Goal: Find specific page/section: Find specific page/section

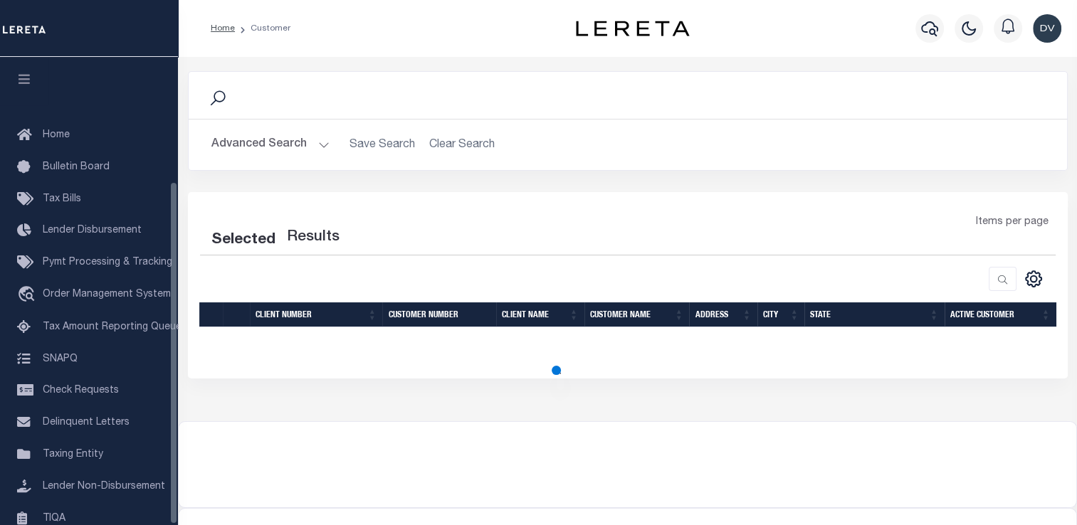
scroll to position [170, 0]
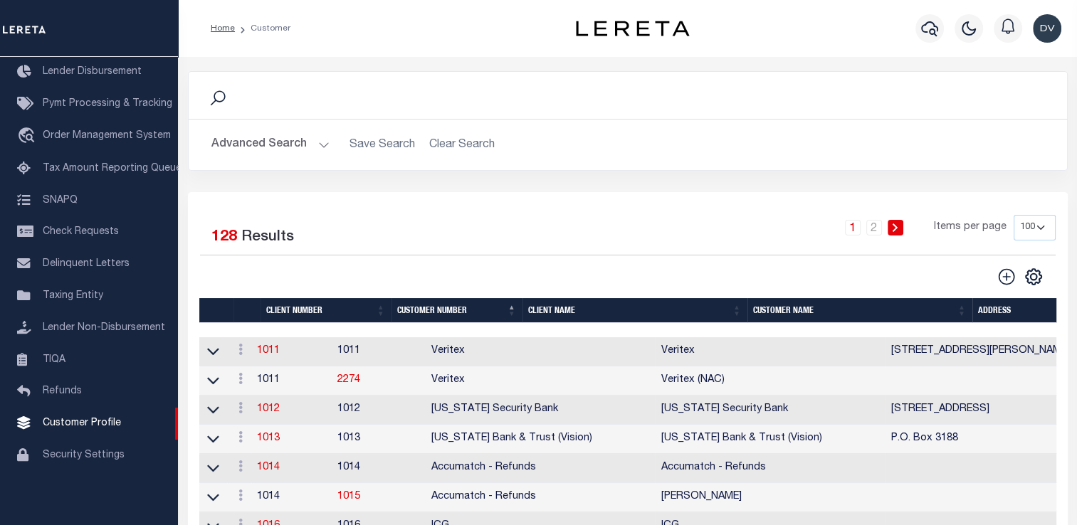
click at [547, 306] on th "Client Name" at bounding box center [634, 310] width 225 height 25
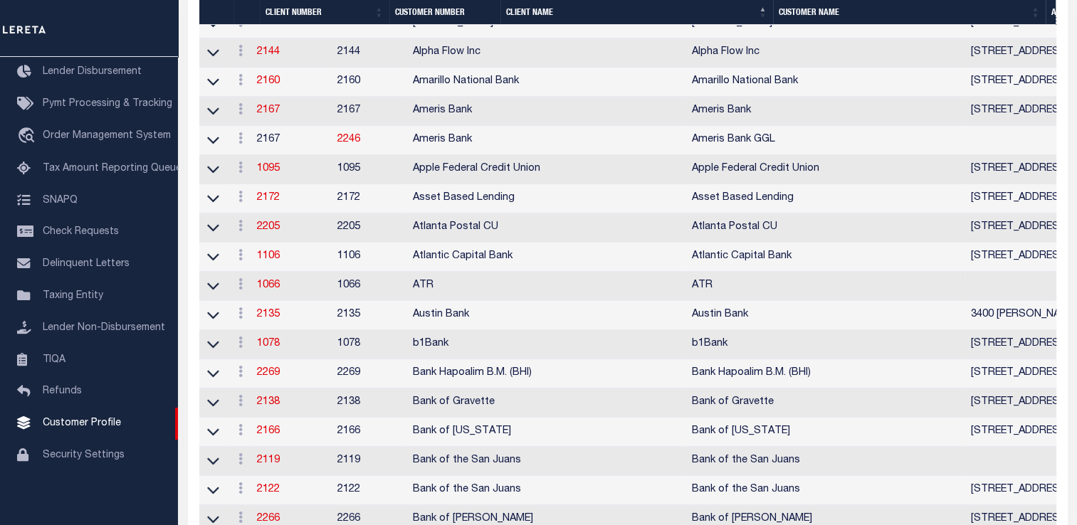
scroll to position [427, 0]
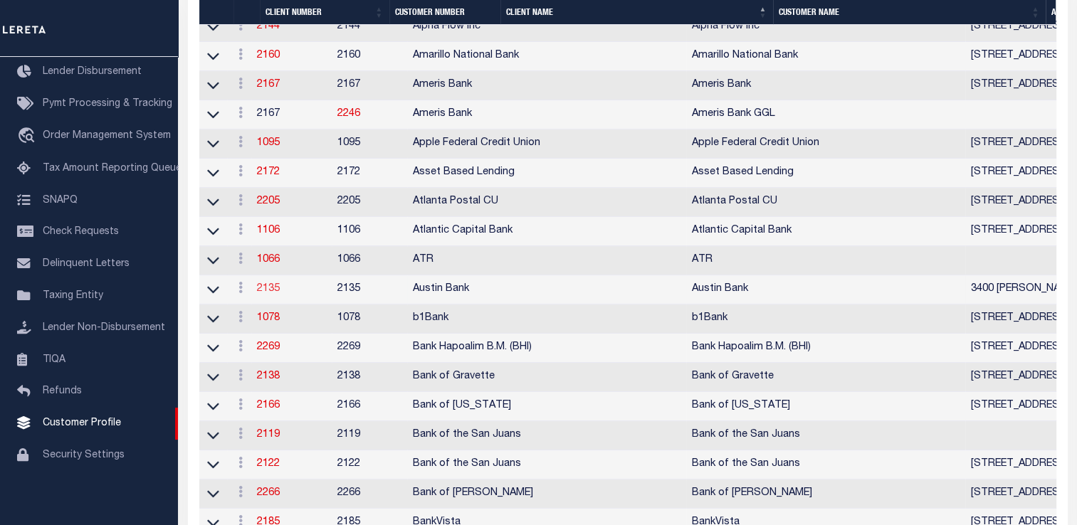
click at [273, 294] on link "2135" at bounding box center [268, 289] width 23 height 10
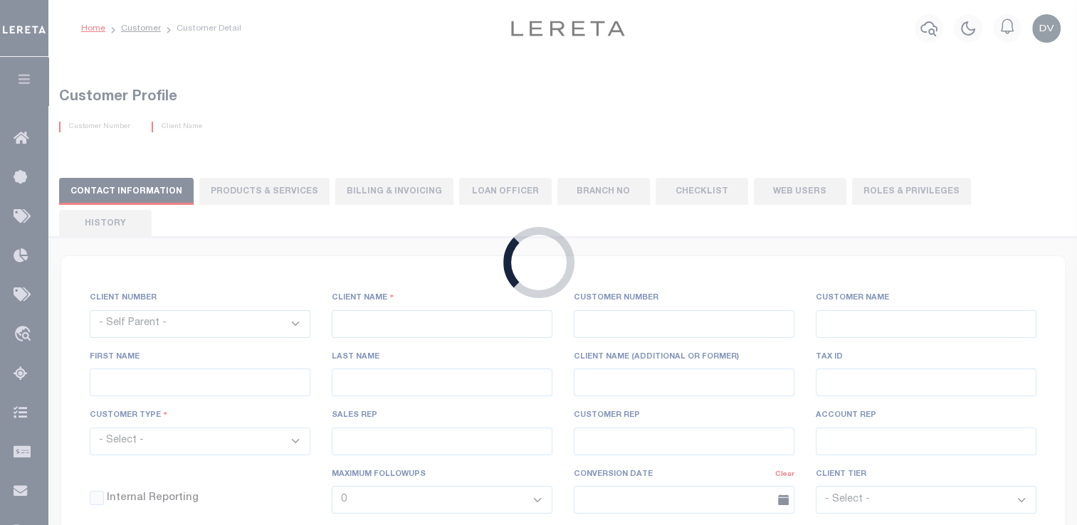
select select
type input "Austin Bank"
type input "2135"
type input "Austin Bank"
type input "[PERSON_NAME]"
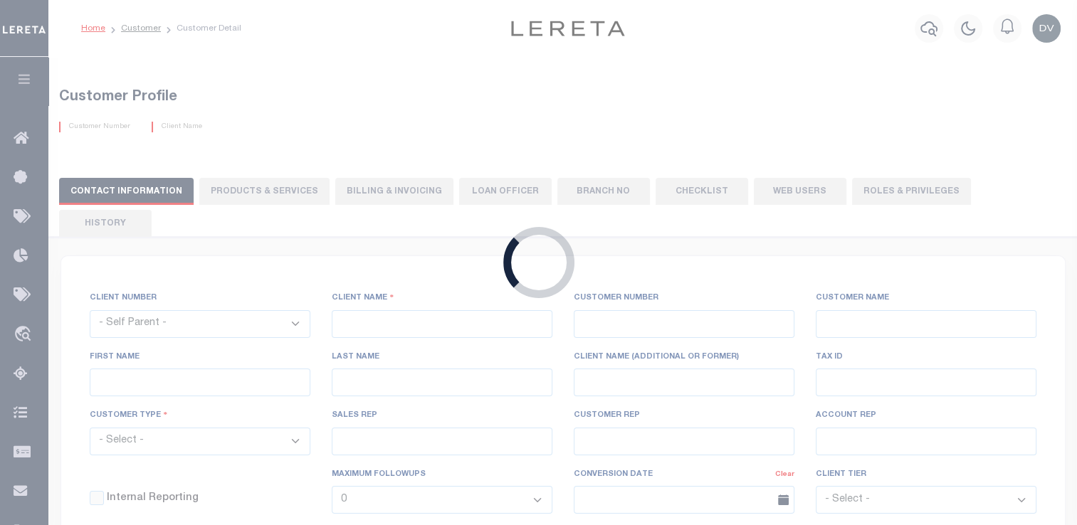
type input "[PERSON_NAME]"
select select "Mixed Portfolio"
type input "[PERSON_NAME]"
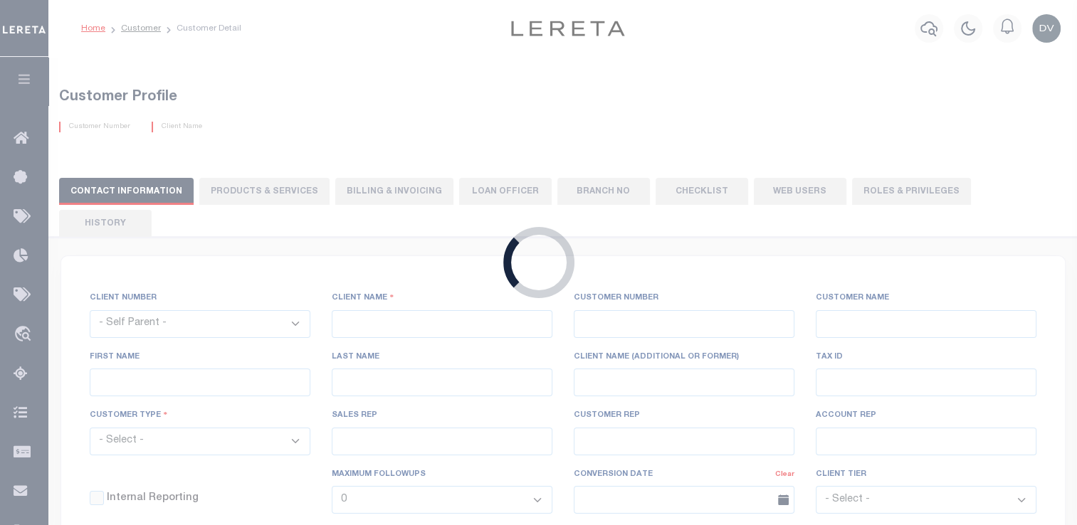
select select "FIS"
checkbox input "true"
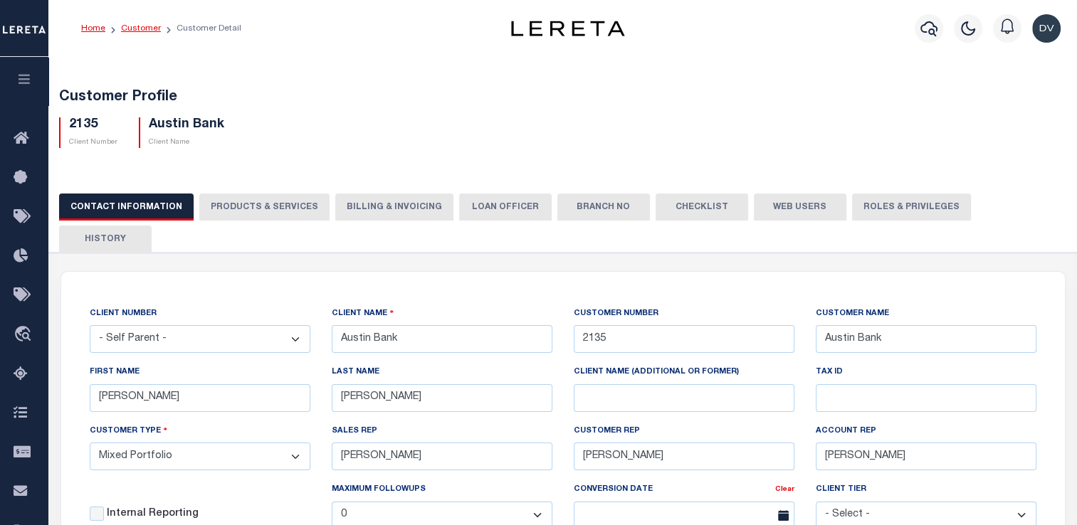
click at [133, 29] on link "Customer" at bounding box center [141, 28] width 40 height 9
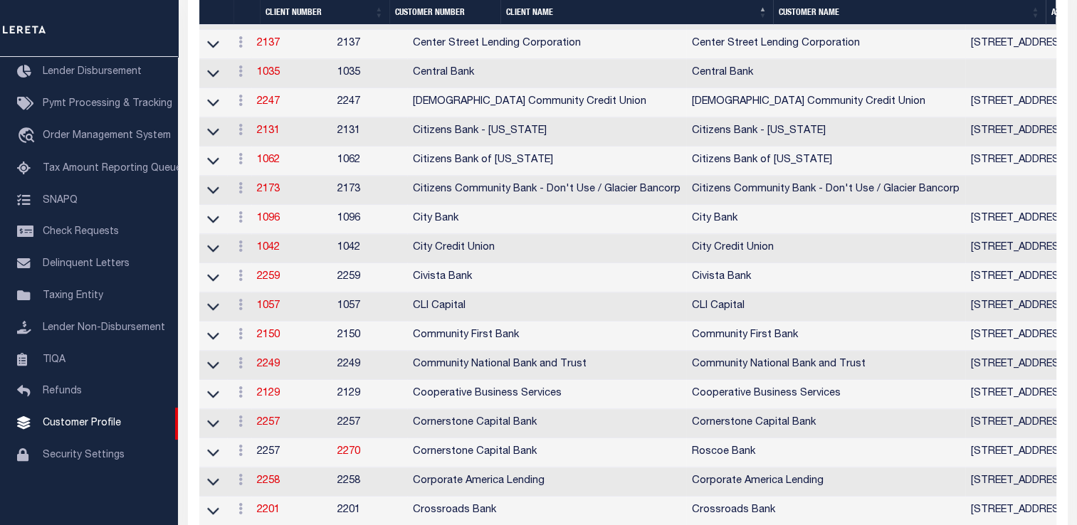
scroll to position [1281, 0]
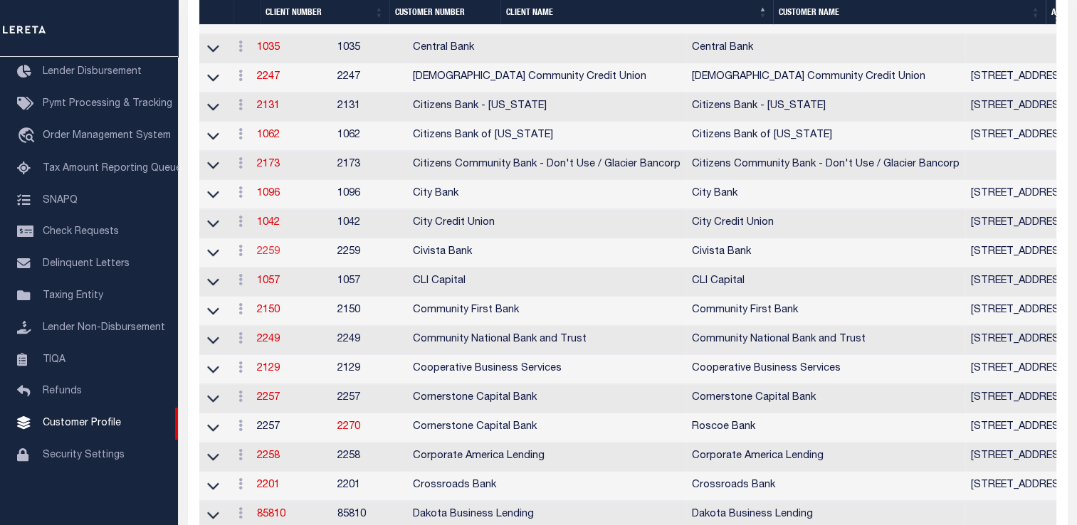
click at [275, 257] on link "2259" at bounding box center [268, 252] width 23 height 10
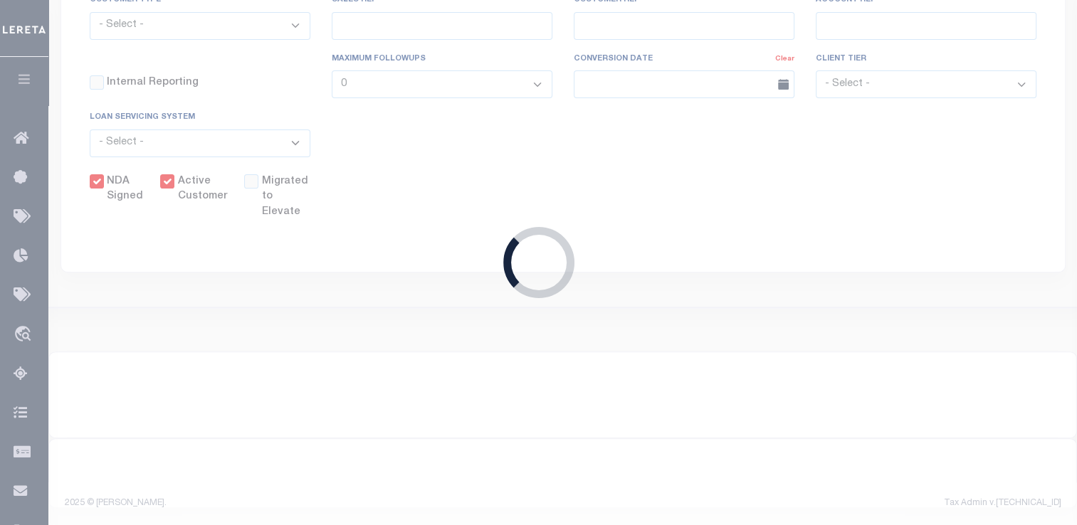
select select
type input "Civista Bank"
type input "2259"
type input "Civista Bank"
type input "Samantha"
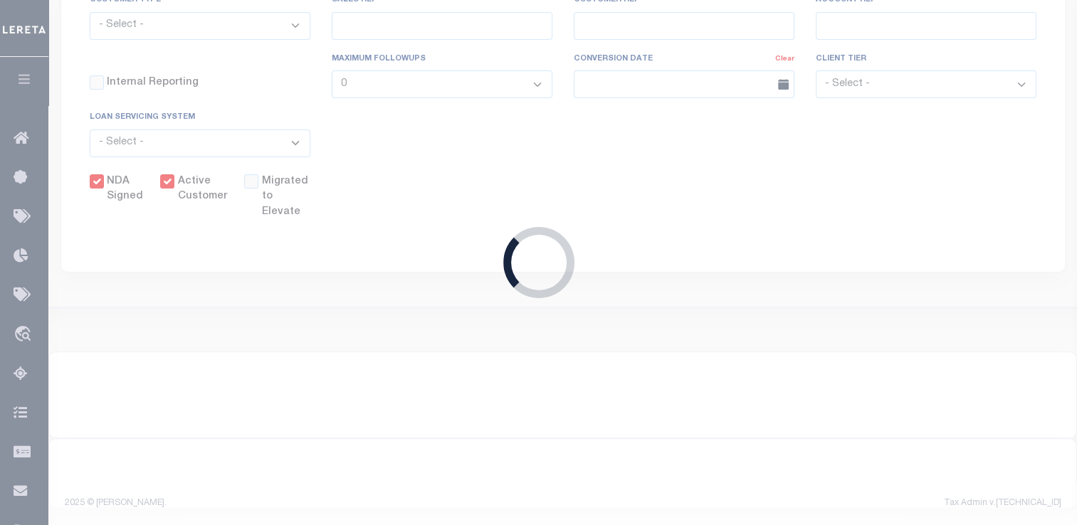
type input "Sheeks"
select select "Mixed Portfolio"
type input "John Short"
type input "Barbara Kendrick"
type input "Beth Wiebe"
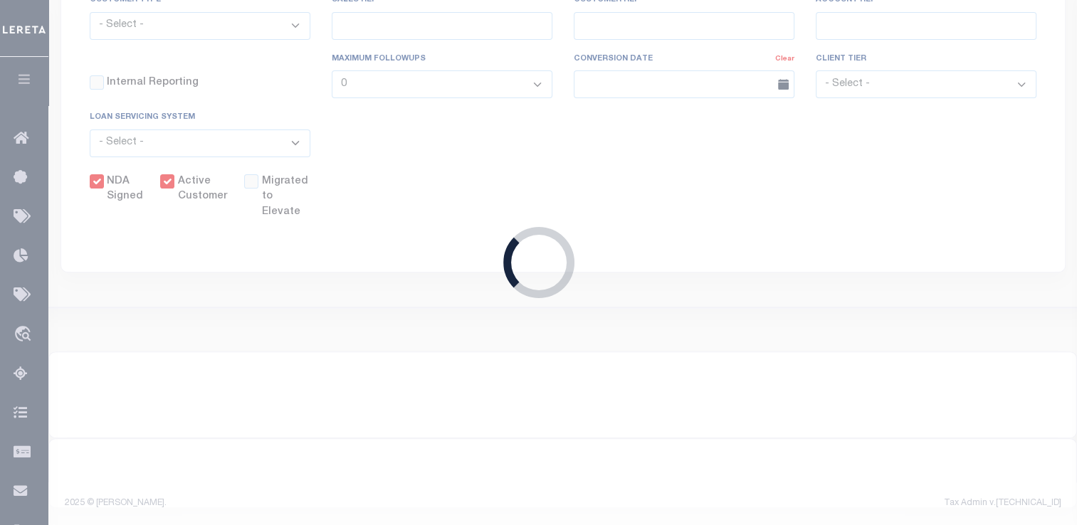
type input "08/08/2022"
select select "Tier 2"
select select "OTH"
checkbox input "true"
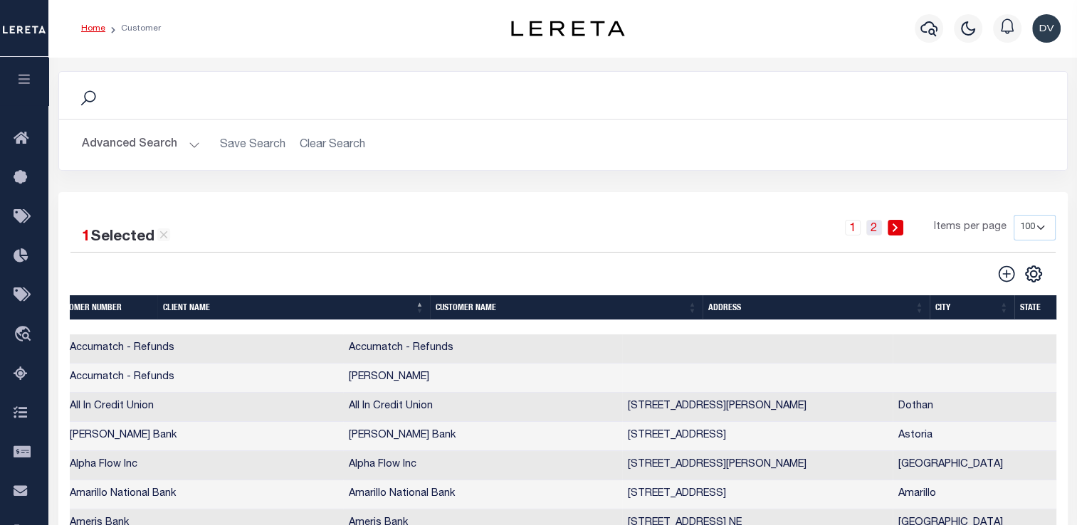
click at [873, 226] on link "2" at bounding box center [874, 228] width 16 height 16
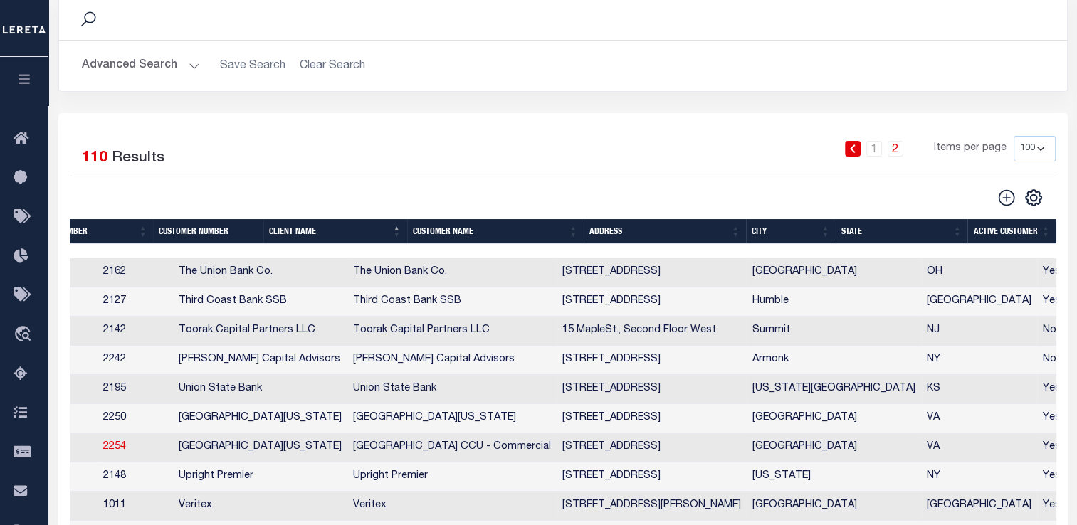
scroll to position [46, 0]
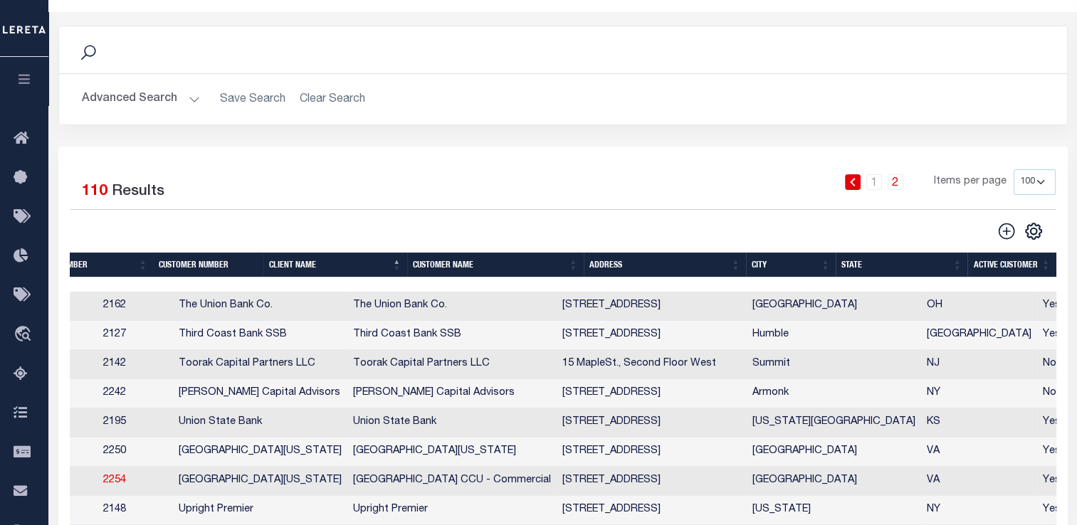
click at [438, 268] on th "Customer Name" at bounding box center [495, 265] width 177 height 25
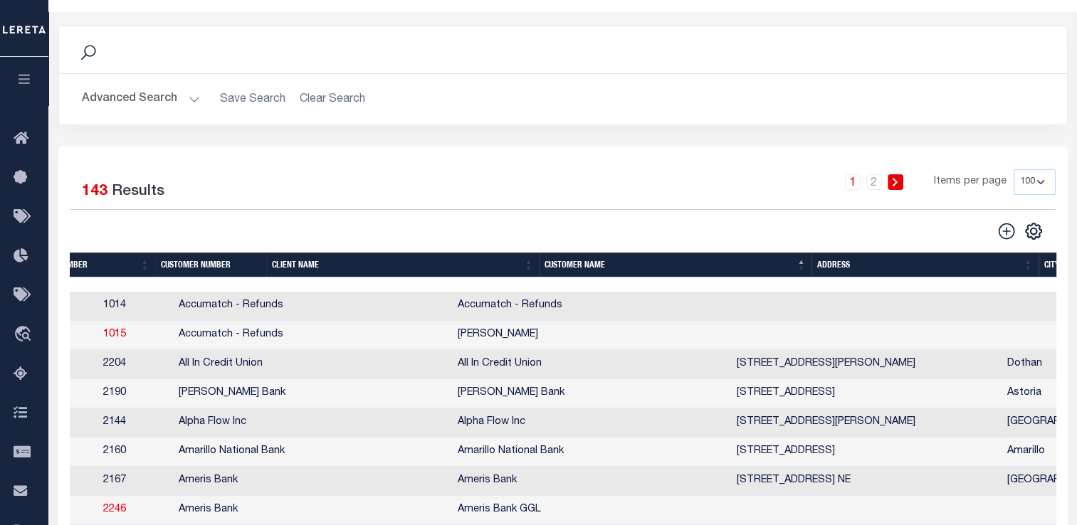
click at [438, 268] on th "Client Name" at bounding box center [402, 265] width 273 height 25
click at [567, 270] on th "Customer Name" at bounding box center [675, 265] width 273 height 25
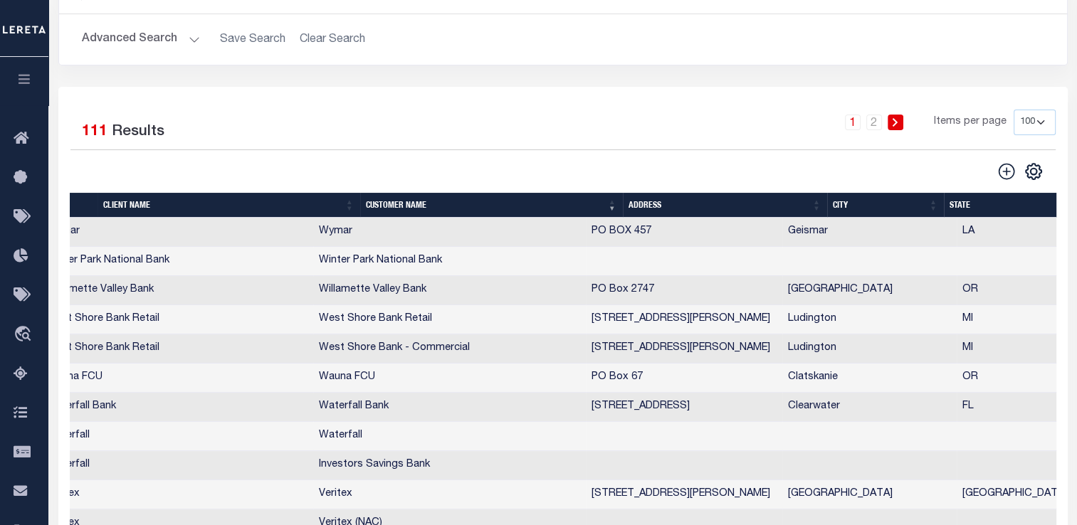
scroll to position [0, 0]
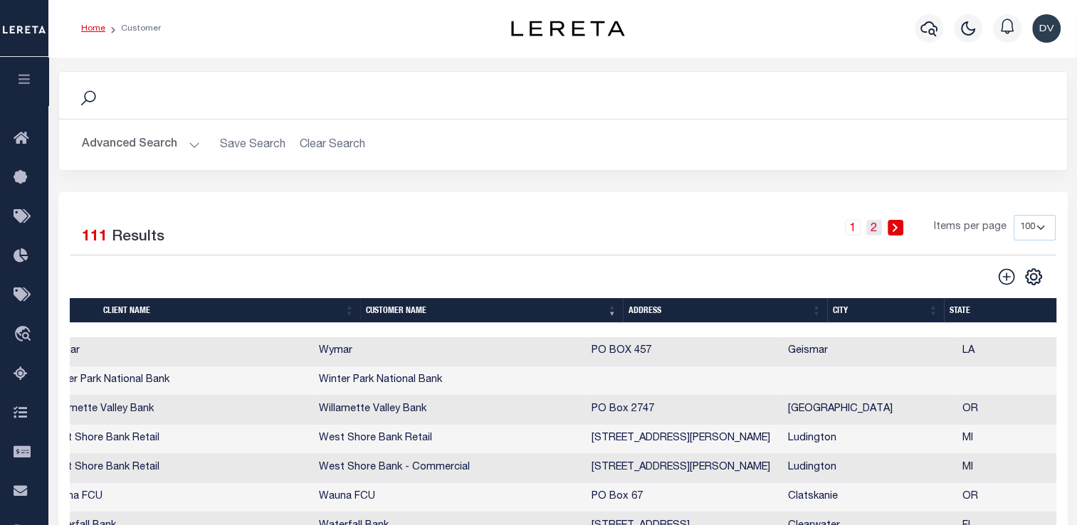
click at [877, 227] on link "2" at bounding box center [874, 228] width 16 height 16
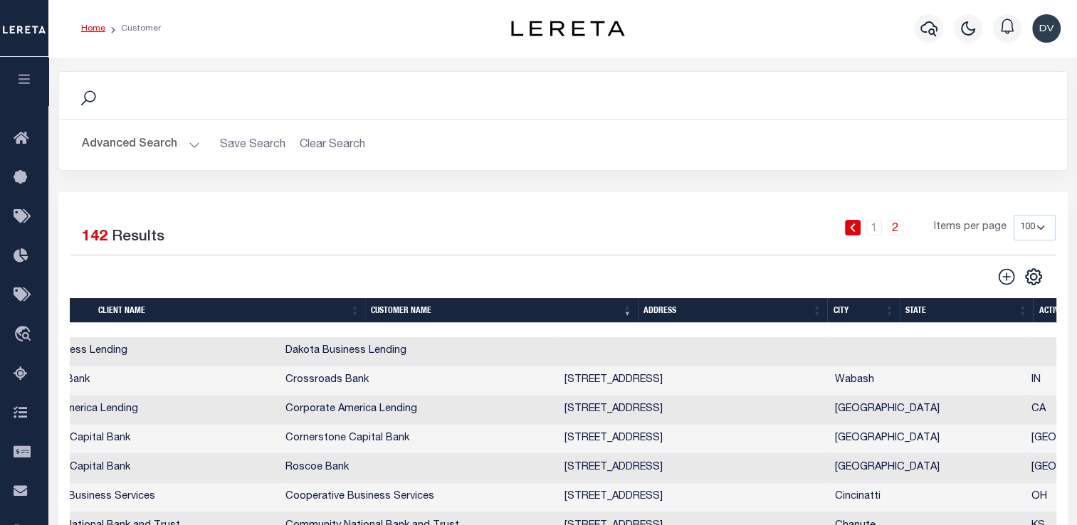
click at [193, 143] on button "Advanced Search" at bounding box center [141, 145] width 118 height 28
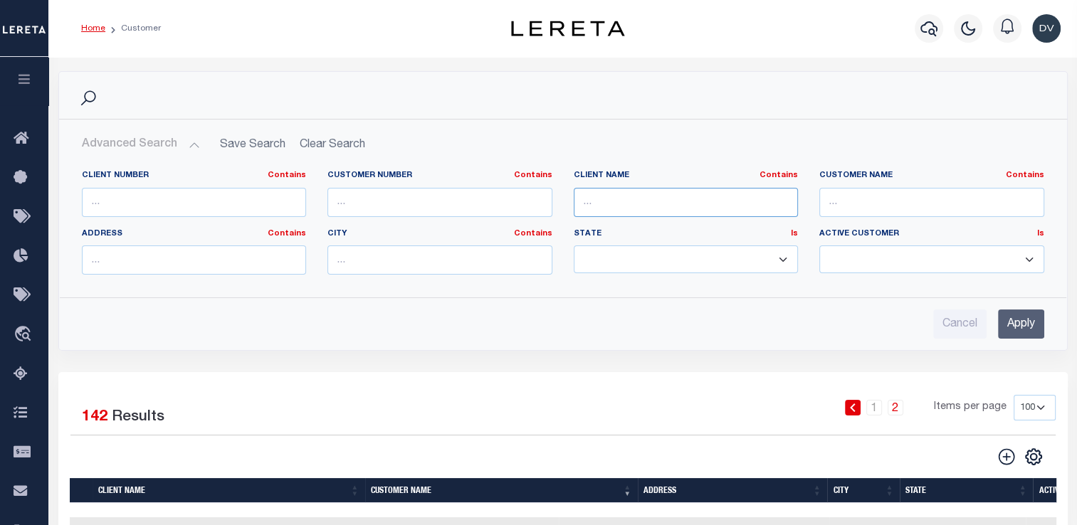
click at [609, 198] on input "text" at bounding box center [686, 202] width 225 height 29
type input "Texas Bank"
click at [1016, 322] on input "Apply" at bounding box center [1021, 324] width 46 height 29
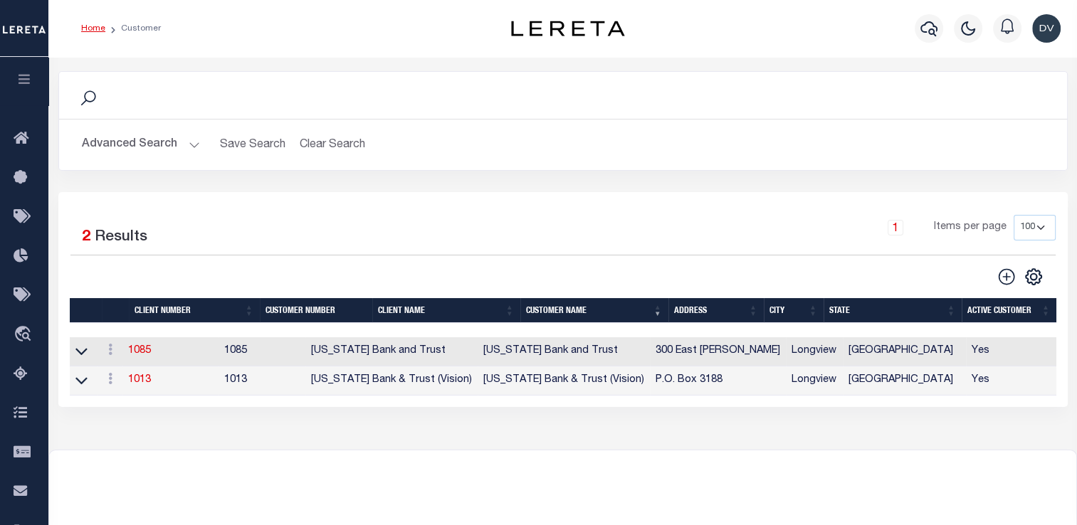
scroll to position [0, 2]
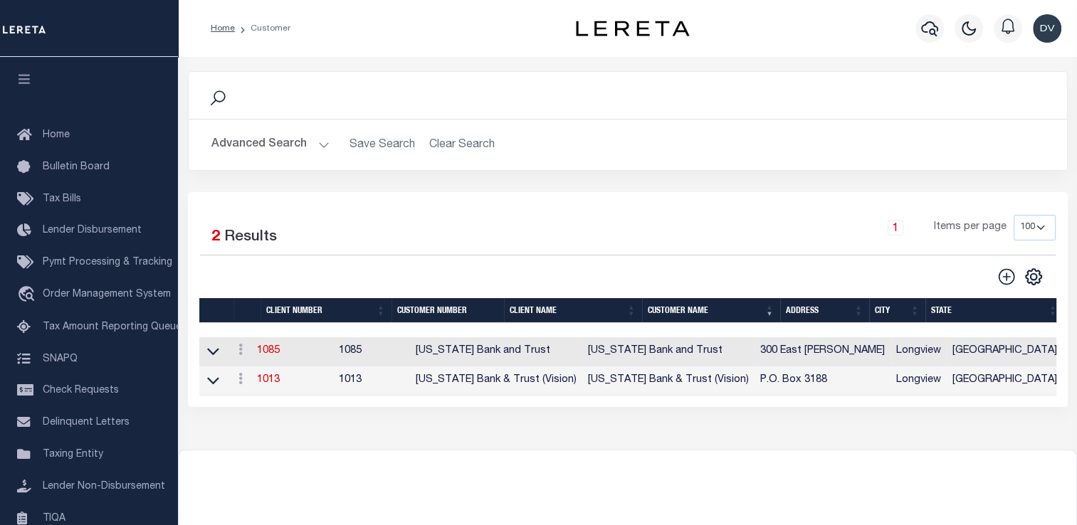
scroll to position [170, 0]
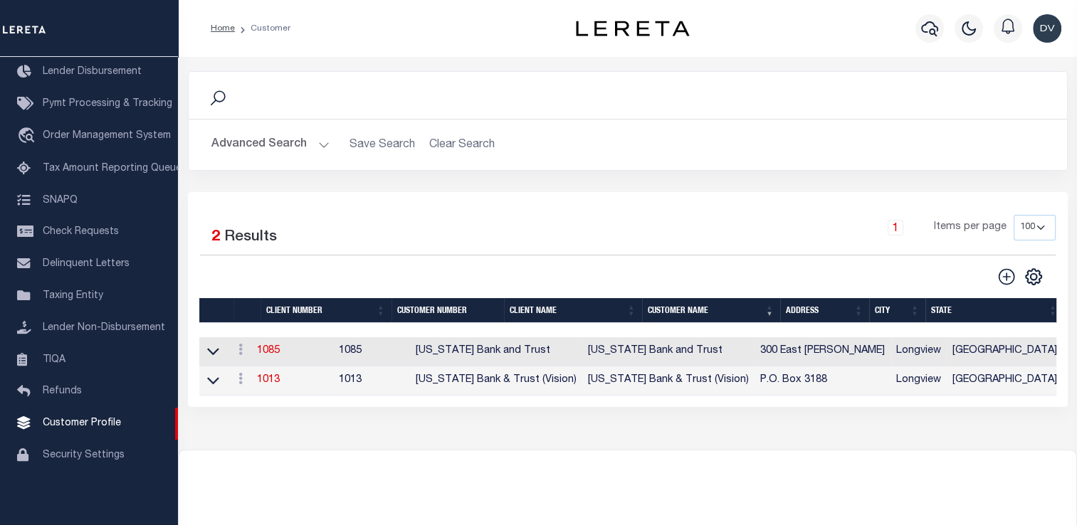
click at [317, 142] on button "Advanced Search" at bounding box center [270, 145] width 118 height 28
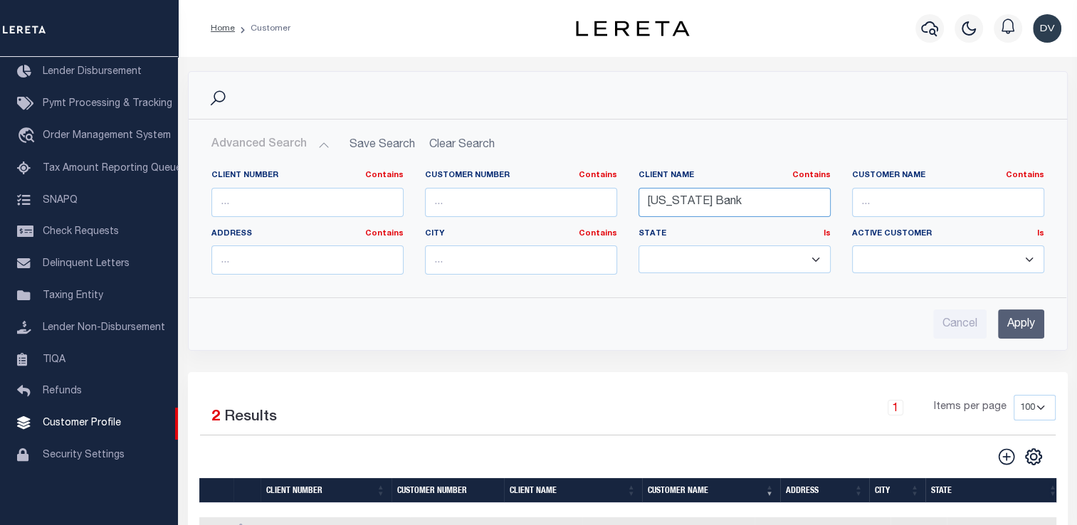
drag, startPoint x: 720, startPoint y: 199, endPoint x: 604, endPoint y: 201, distance: 116.0
click at [604, 201] on div "Client Number Contains Contains Is Customer Number Contains Contains Is Contains" at bounding box center [628, 228] width 854 height 116
type input "veritex"
click at [1030, 323] on input "Apply" at bounding box center [1021, 324] width 46 height 29
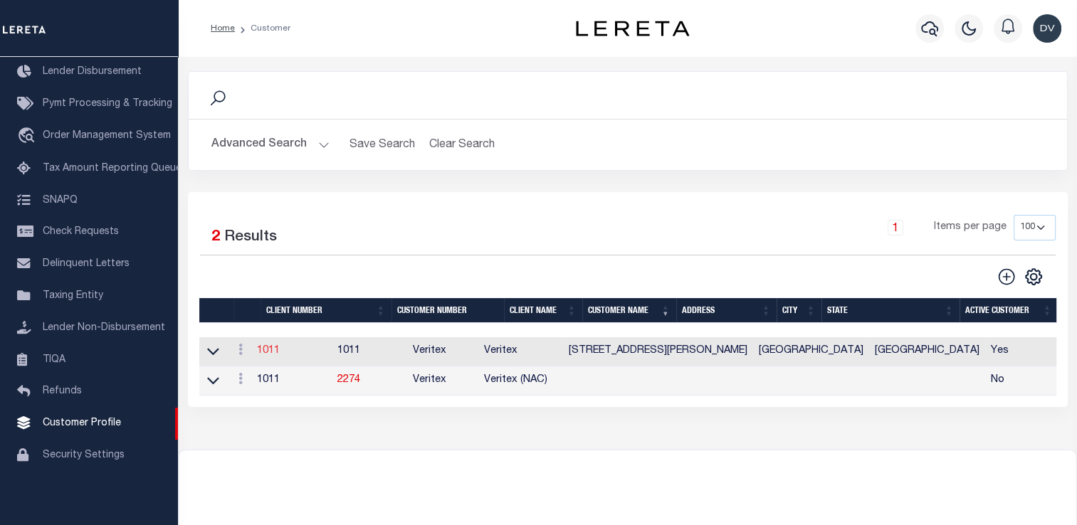
click at [273, 356] on link "1011" at bounding box center [268, 351] width 23 height 10
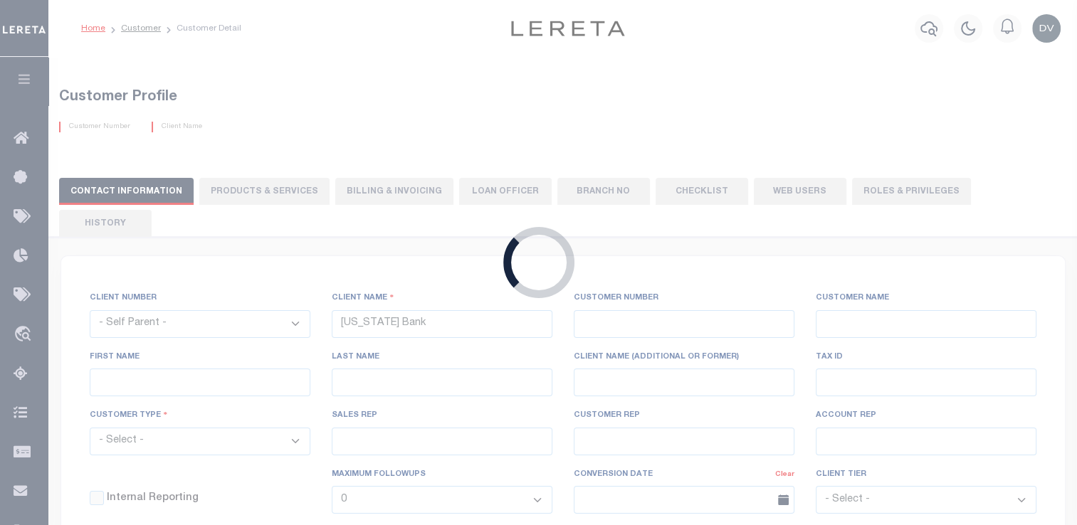
select select
type input "Veritex"
type input "1011"
type input "Veritex"
type input "Guy"
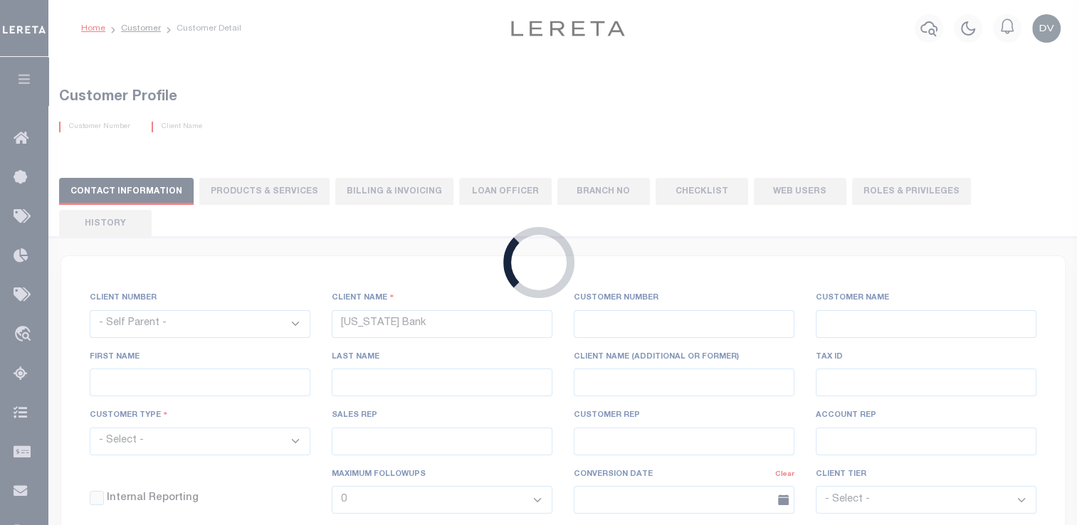
type input "Madison"
select select "Mixed Portfolio"
type input "[PERSON_NAME]"
type input "Beth Wiebe"
type input "11/17/2022"
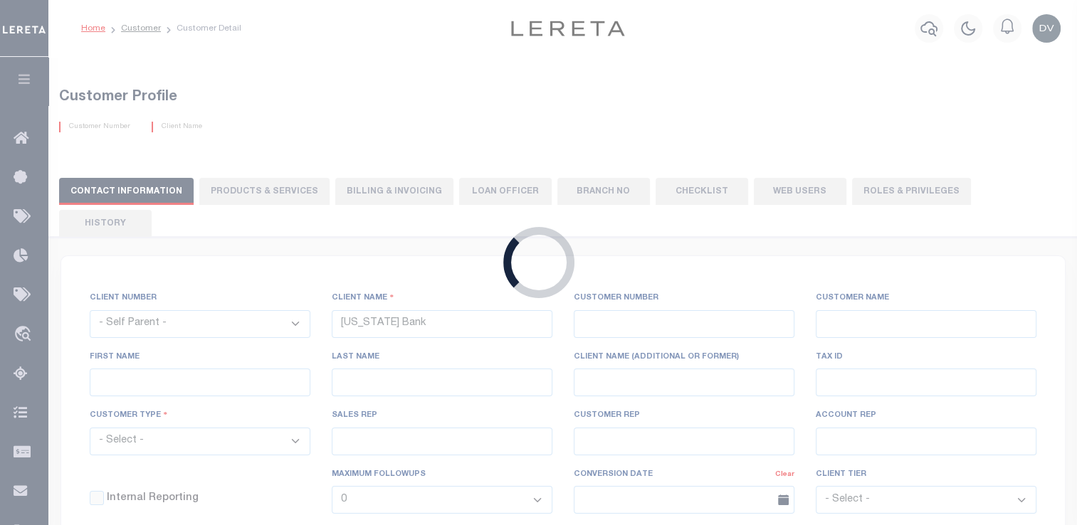
select select "Tier 3"
checkbox input "true"
